Goal: Task Accomplishment & Management: Manage account settings

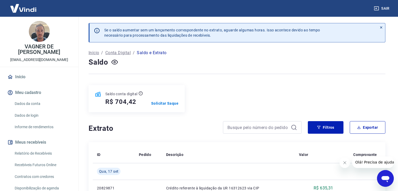
scroll to position [79, 0]
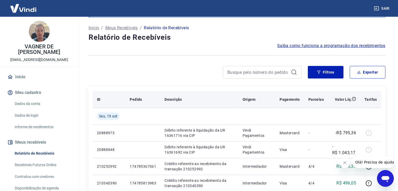
scroll to position [26, 0]
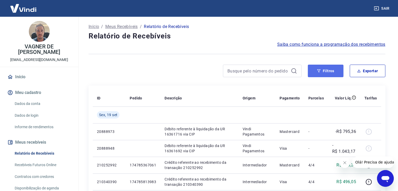
click at [332, 75] on button "Filtros" at bounding box center [326, 71] width 36 height 13
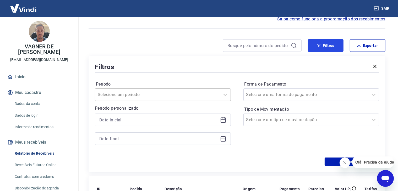
scroll to position [52, 0]
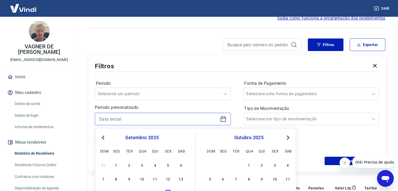
click at [145, 118] on input at bounding box center [158, 119] width 119 height 8
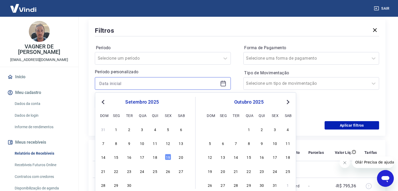
scroll to position [105, 0]
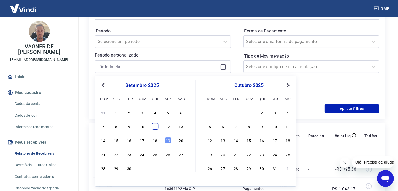
click at [155, 126] on div "11" at bounding box center [155, 126] width 6 height 6
type input "11/09/2025"
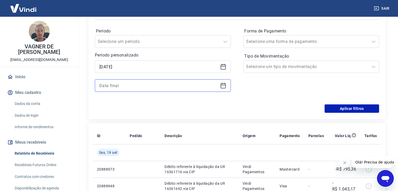
click at [154, 87] on input at bounding box center [158, 86] width 119 height 8
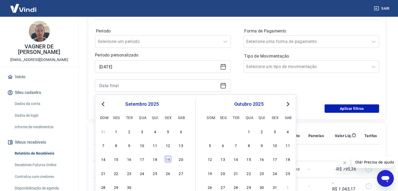
click at [169, 159] on div "19" at bounding box center [168, 159] width 6 height 6
type input "19/09/2025"
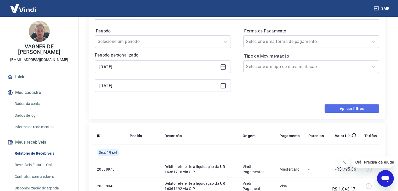
click at [335, 108] on button "Aplicar filtros" at bounding box center [351, 108] width 54 height 8
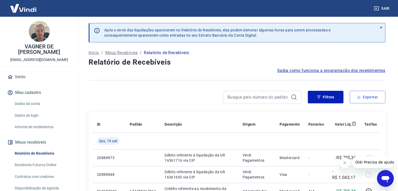
click at [363, 98] on button "Exportar" at bounding box center [367, 97] width 36 height 13
type input "11/09/2025"
type input "19/09/2025"
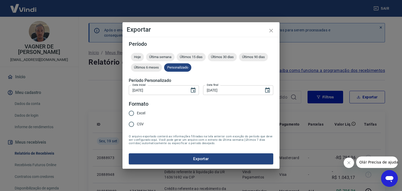
click at [141, 112] on span "Excel" at bounding box center [141, 112] width 8 height 5
click at [137, 112] on input "Excel" at bounding box center [131, 113] width 11 height 11
radio input "true"
click at [220, 160] on button "Exportar" at bounding box center [201, 158] width 144 height 11
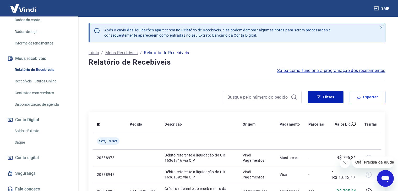
scroll to position [87, 0]
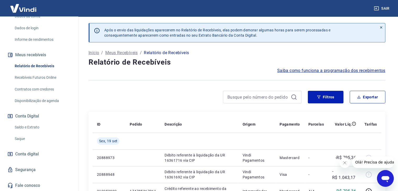
click at [30, 126] on link "Saldo e Extrato" at bounding box center [42, 127] width 59 height 11
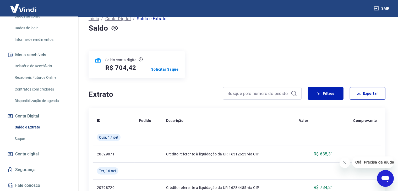
scroll to position [79, 0]
